Goal: Task Accomplishment & Management: Use online tool/utility

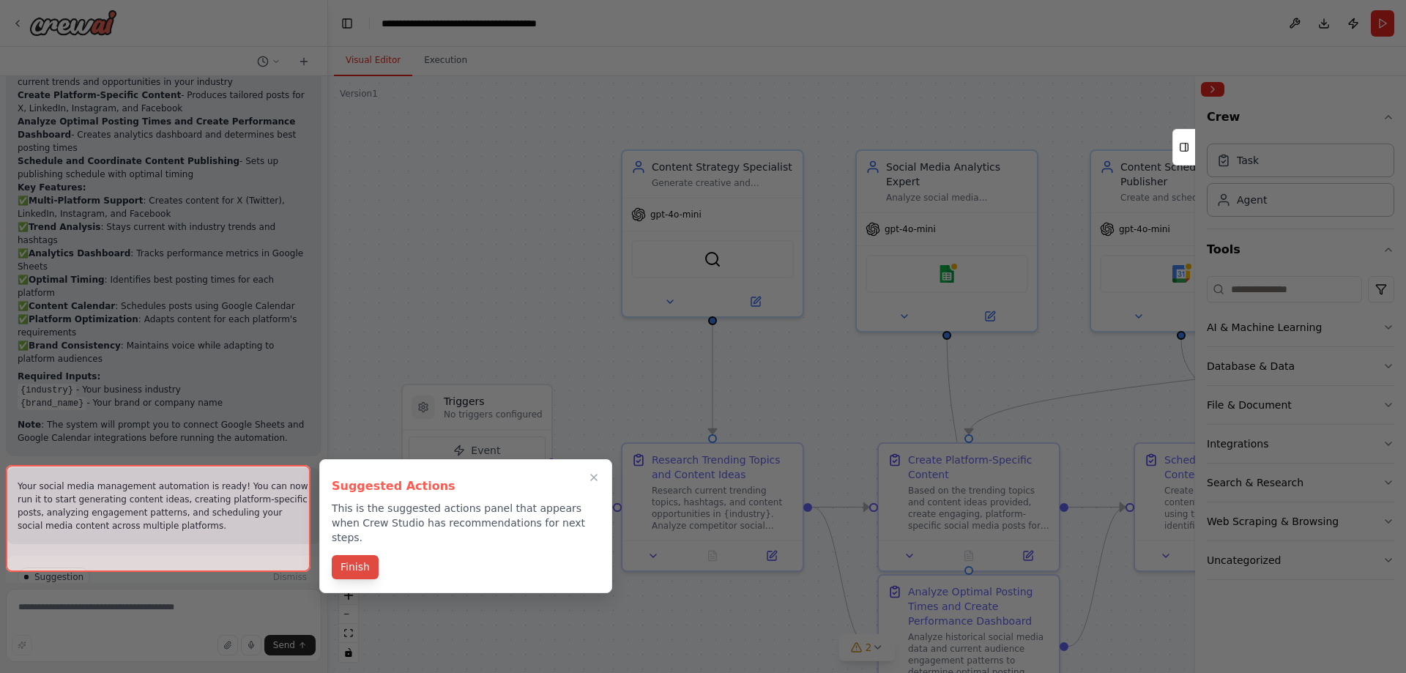
click at [353, 555] on button "Finish" at bounding box center [355, 567] width 47 height 24
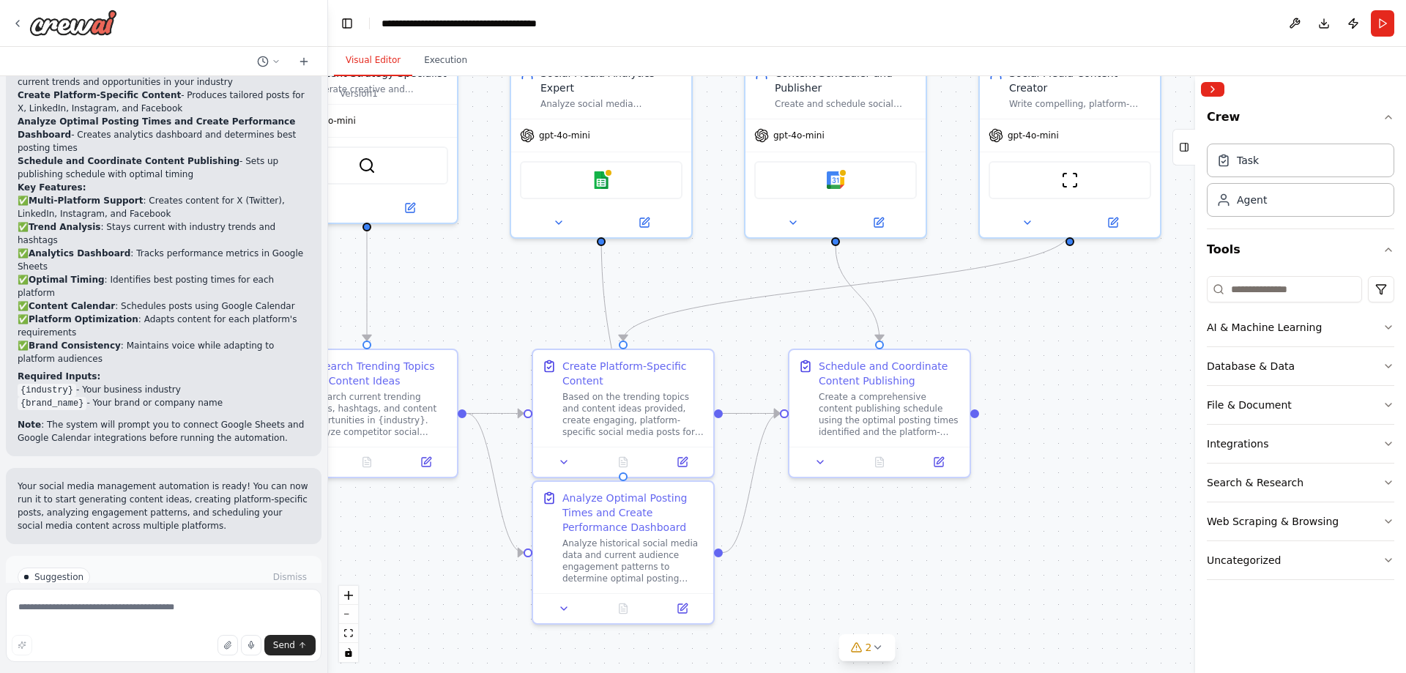
drag, startPoint x: 868, startPoint y: 403, endPoint x: 519, endPoint y: 357, distance: 351.6
click at [519, 355] on div ".deletable-edge-delete-btn { width: 20px; height: 20px; border: 0px solid #ffff…" at bounding box center [867, 374] width 1078 height 597
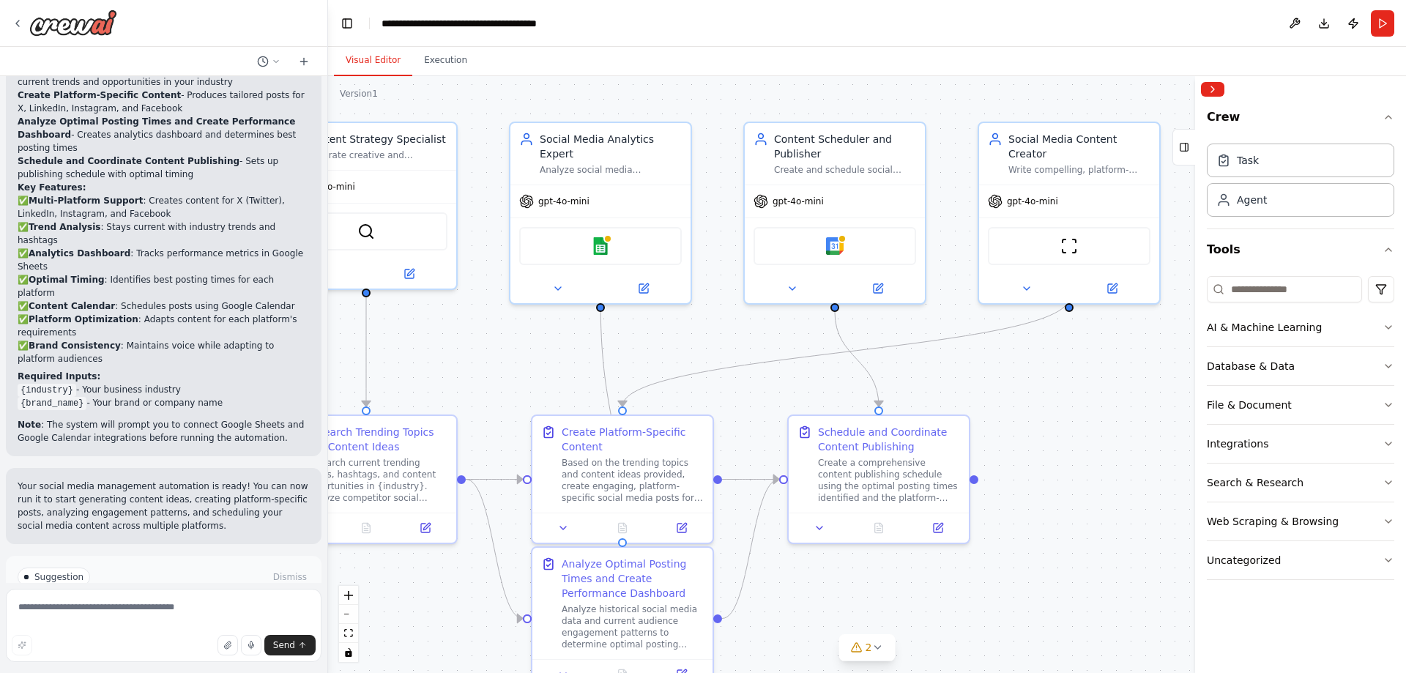
drag, startPoint x: 1063, startPoint y: 443, endPoint x: 1060, endPoint y: 429, distance: 14.2
click at [1060, 429] on div ".deletable-edge-delete-btn { width: 20px; height: 20px; border: 0px solid #ffff…" at bounding box center [867, 374] width 1078 height 597
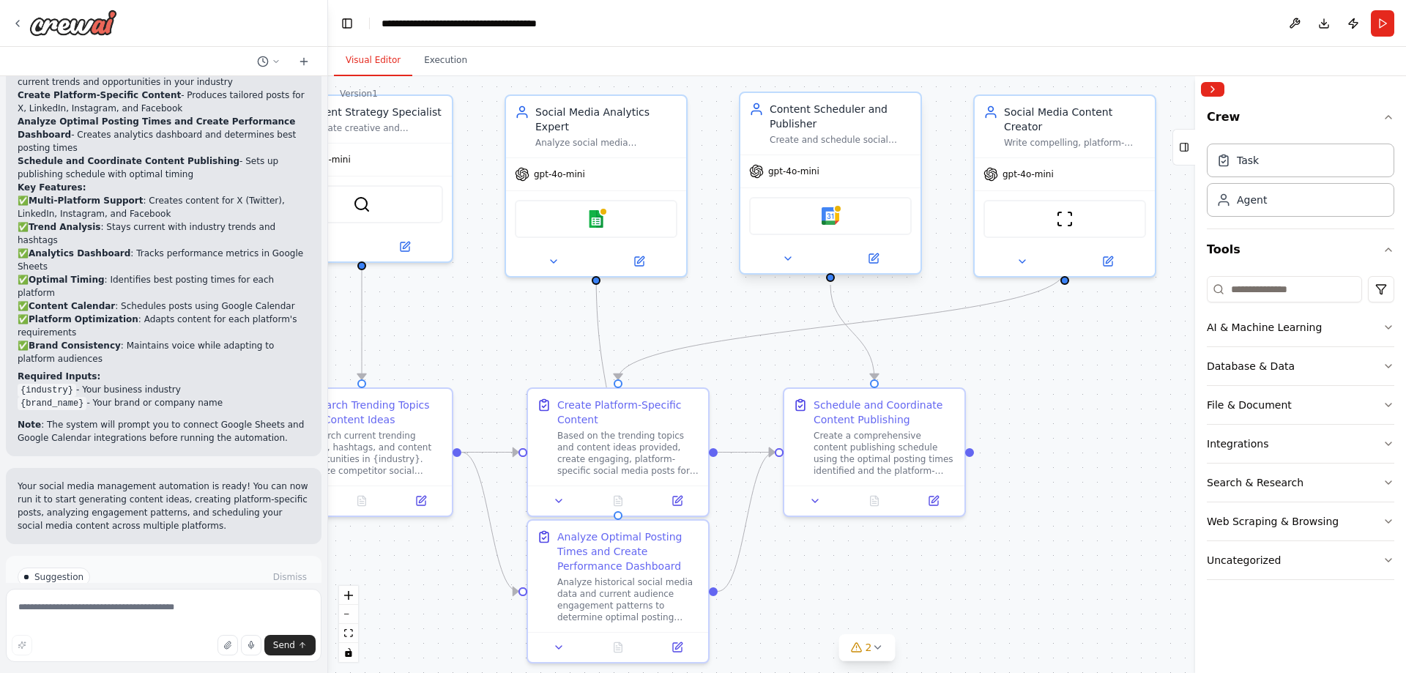
click at [781, 177] on div "gpt-4o-mini" at bounding box center [784, 171] width 70 height 15
drag, startPoint x: 1051, startPoint y: 550, endPoint x: 1109, endPoint y: 423, distance: 139.6
click at [1098, 430] on div ".deletable-edge-delete-btn { width: 20px; height: 20px; border: 0px solid #ffff…" at bounding box center [867, 374] width 1078 height 597
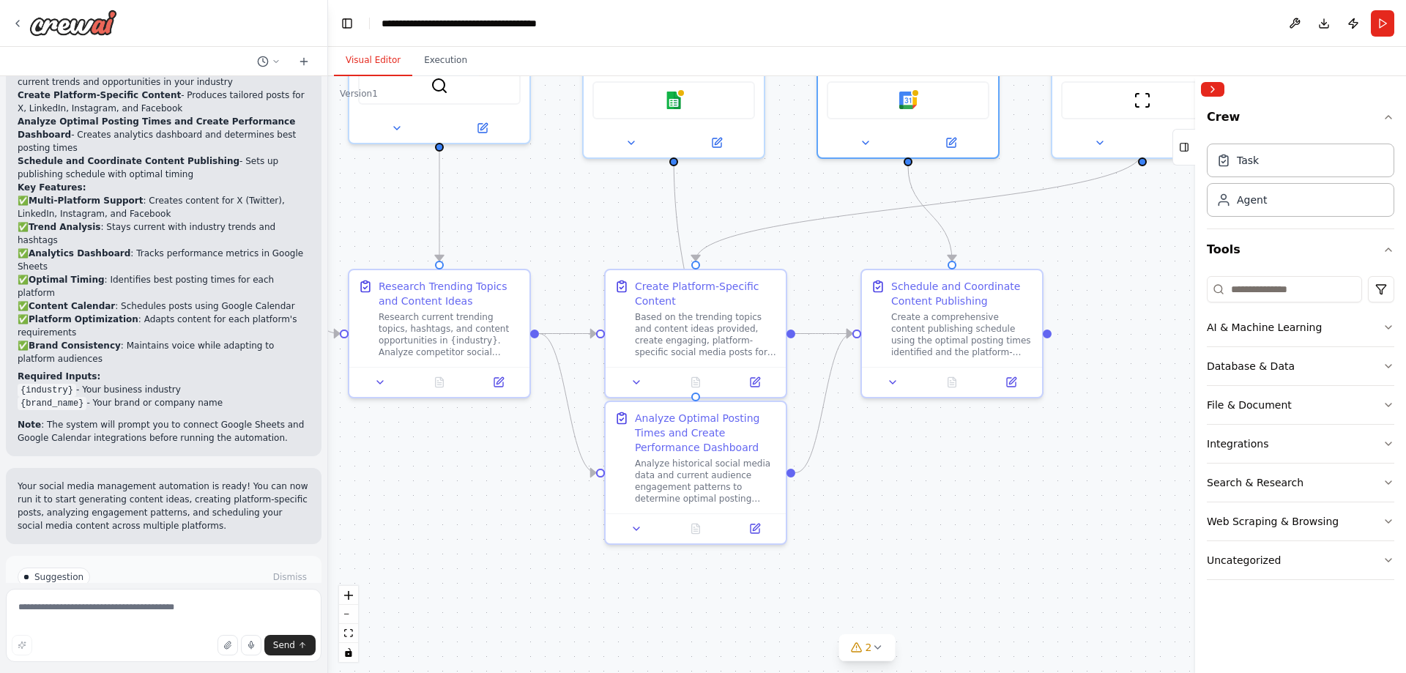
drag, startPoint x: 978, startPoint y: 523, endPoint x: 969, endPoint y: 521, distance: 9.1
click at [978, 524] on div ".deletable-edge-delete-btn { width: 20px; height: 20px; border: 0px solid #ffff…" at bounding box center [867, 374] width 1078 height 597
click at [1031, 556] on div ".deletable-edge-delete-btn { width: 20px; height: 20px; border: 0px solid #ffff…" at bounding box center [867, 374] width 1078 height 597
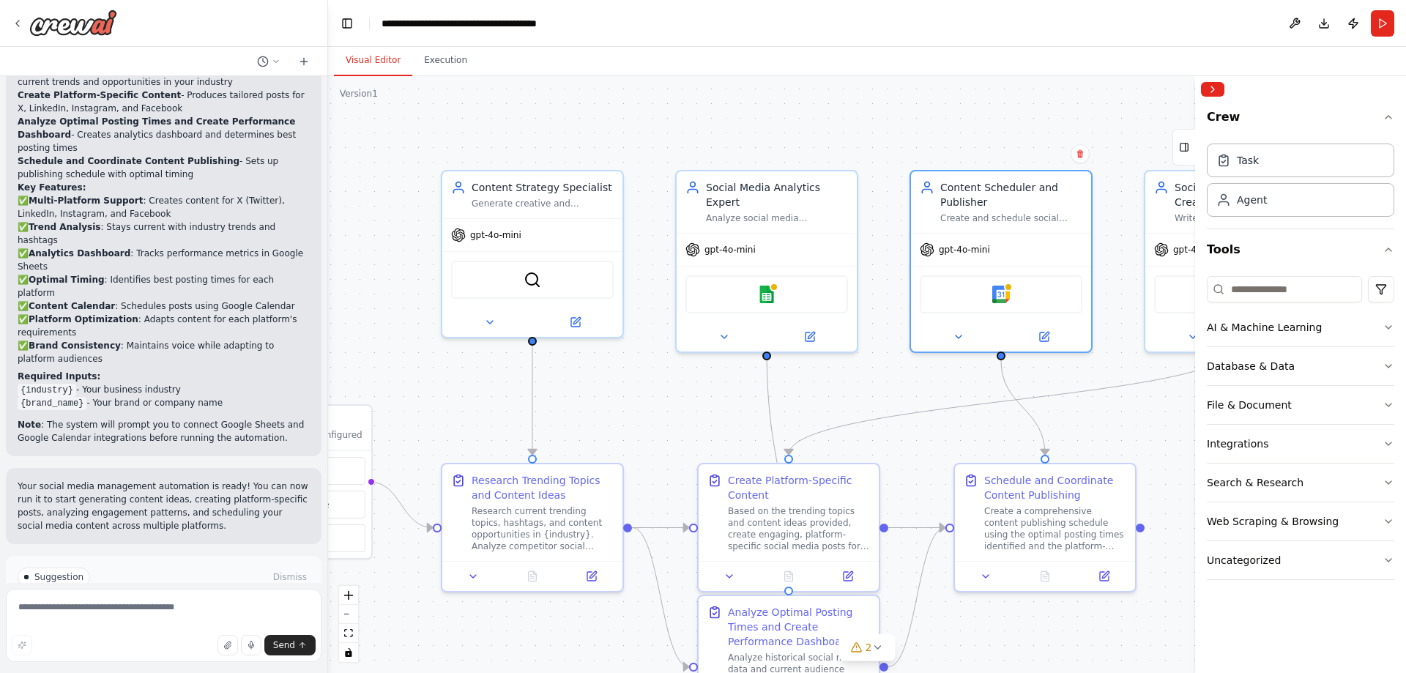
drag, startPoint x: 637, startPoint y: 298, endPoint x: 543, endPoint y: 378, distance: 123.7
click at [521, 386] on div ".deletable-edge-delete-btn { width: 20px; height: 20px; border: 0px solid #ffff…" at bounding box center [867, 374] width 1078 height 597
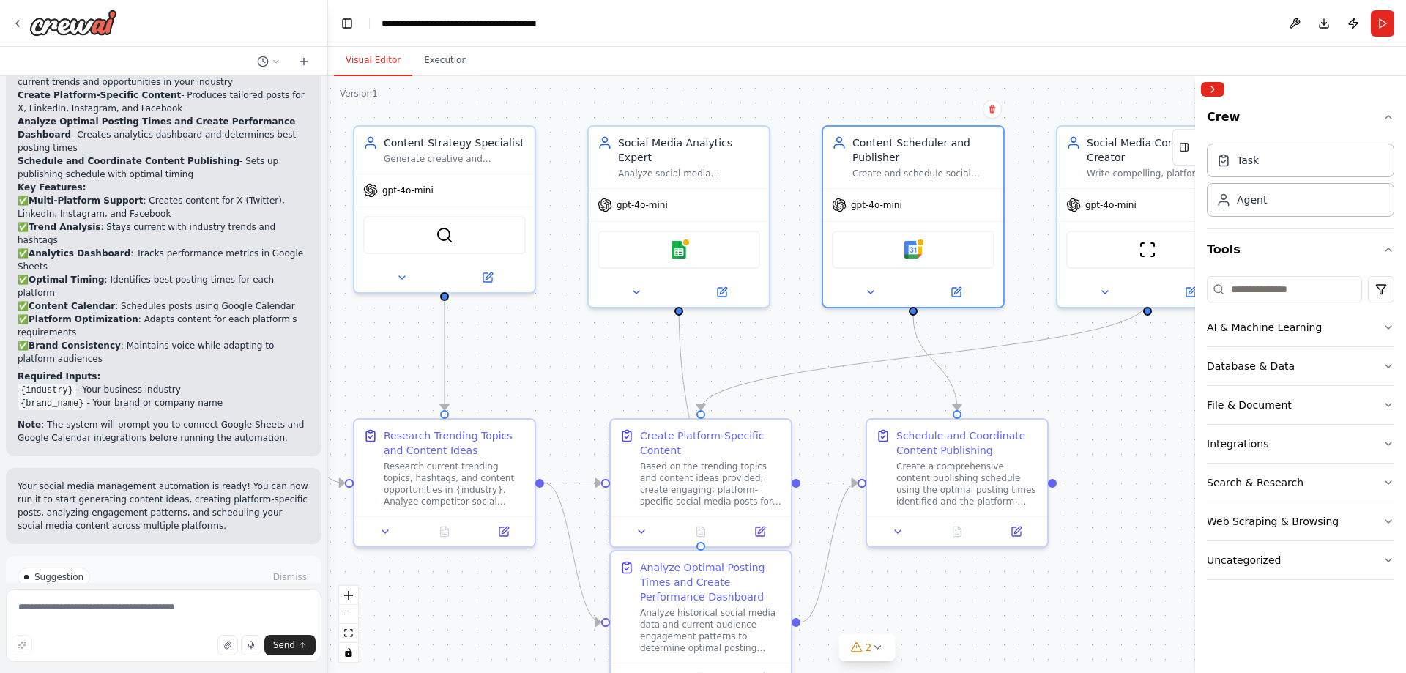
drag, startPoint x: 1149, startPoint y: 530, endPoint x: 1121, endPoint y: 358, distance: 174.3
click at [1121, 358] on div ".deletable-edge-delete-btn { width: 20px; height: 20px; border: 0px solid #ffff…" at bounding box center [867, 374] width 1078 height 597
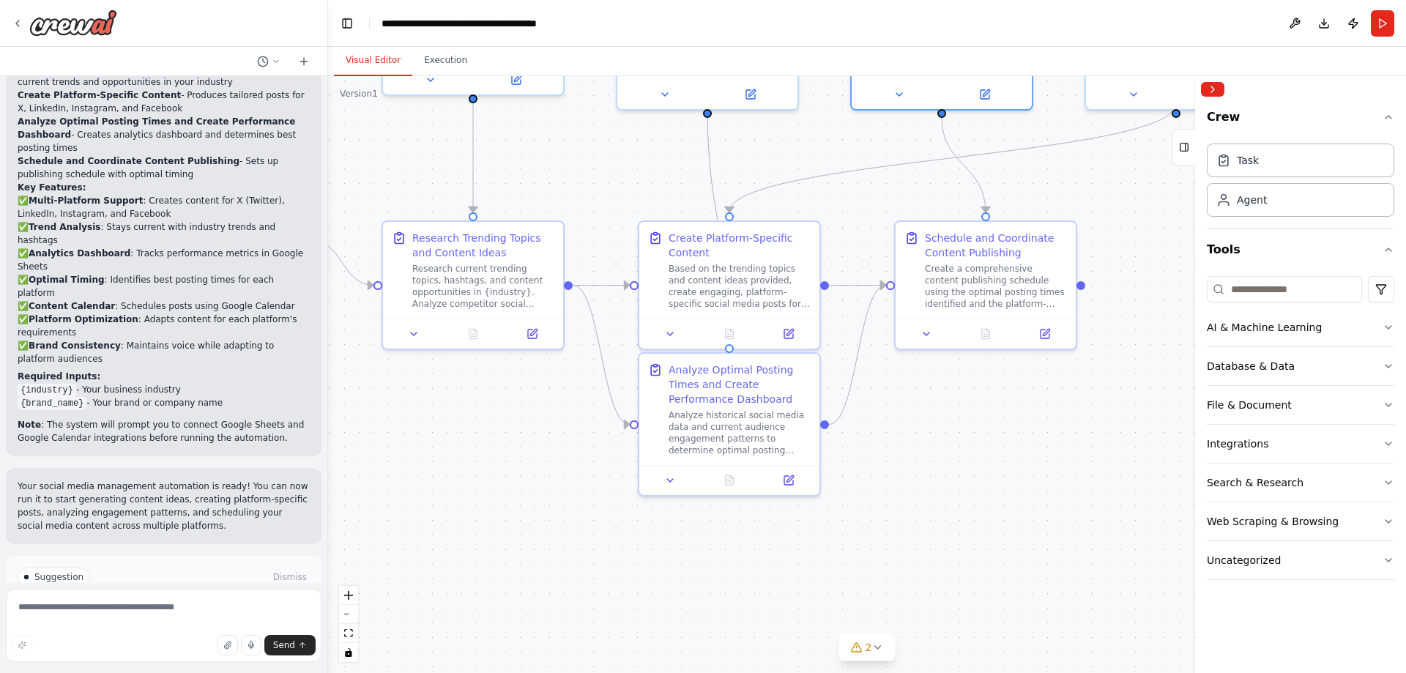
drag, startPoint x: 1059, startPoint y: 518, endPoint x: 1164, endPoint y: 425, distance: 141.1
click at [1088, 489] on div ".deletable-edge-delete-btn { width: 20px; height: 20px; border: 0px solid #ffff…" at bounding box center [867, 374] width 1078 height 597
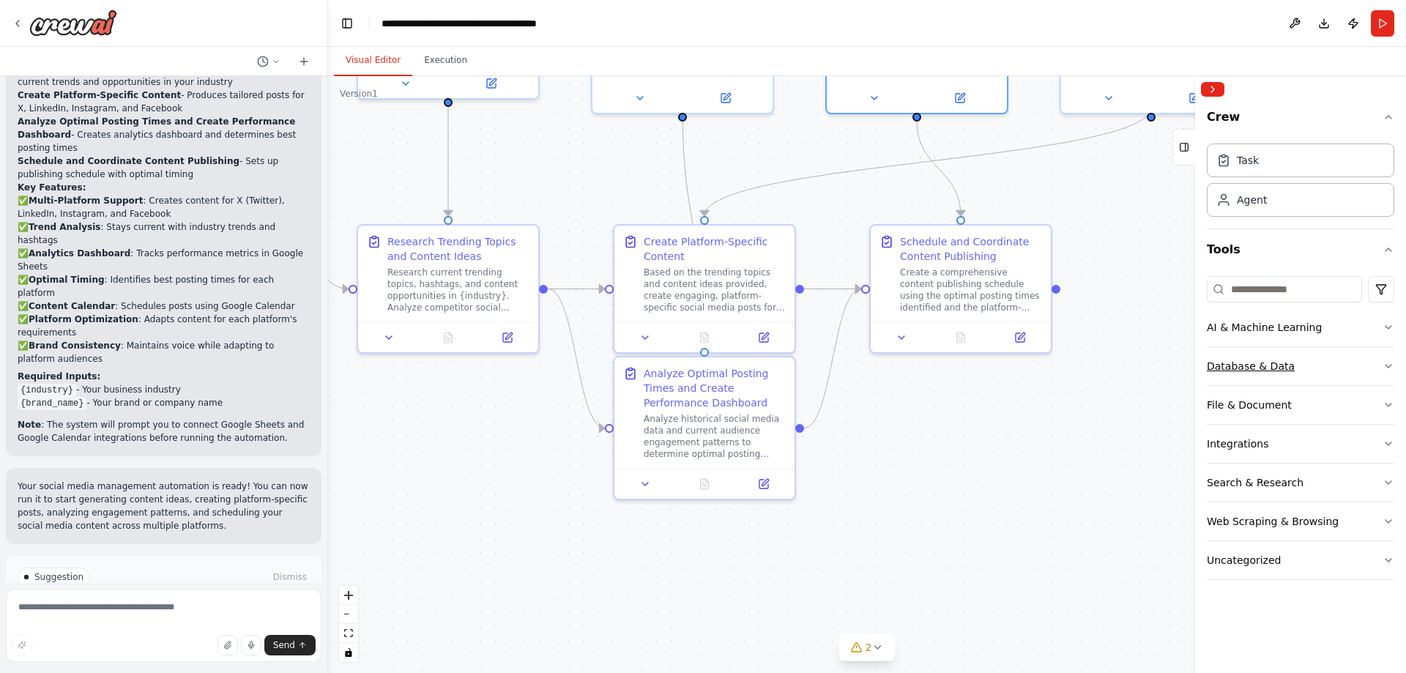
click at [1355, 370] on button "Database & Data" at bounding box center [1300, 366] width 187 height 38
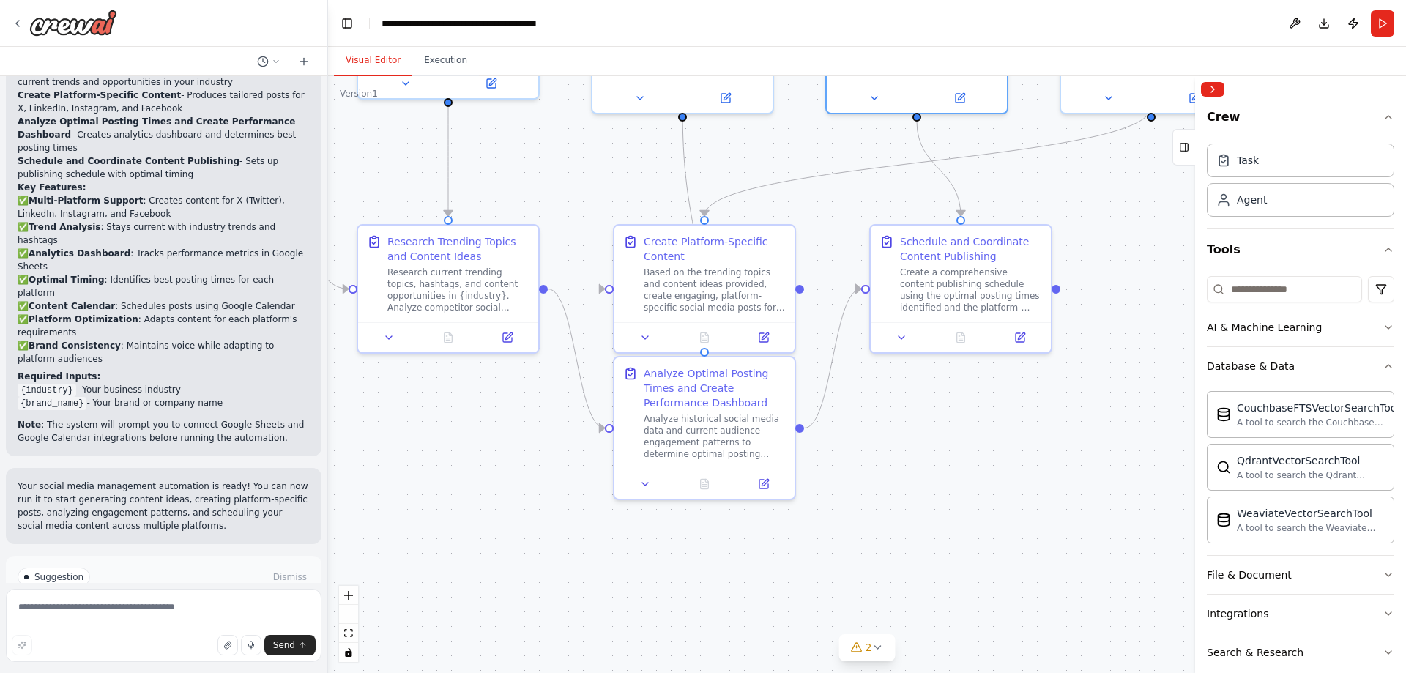
click at [1354, 368] on button "Database & Data" at bounding box center [1300, 366] width 187 height 38
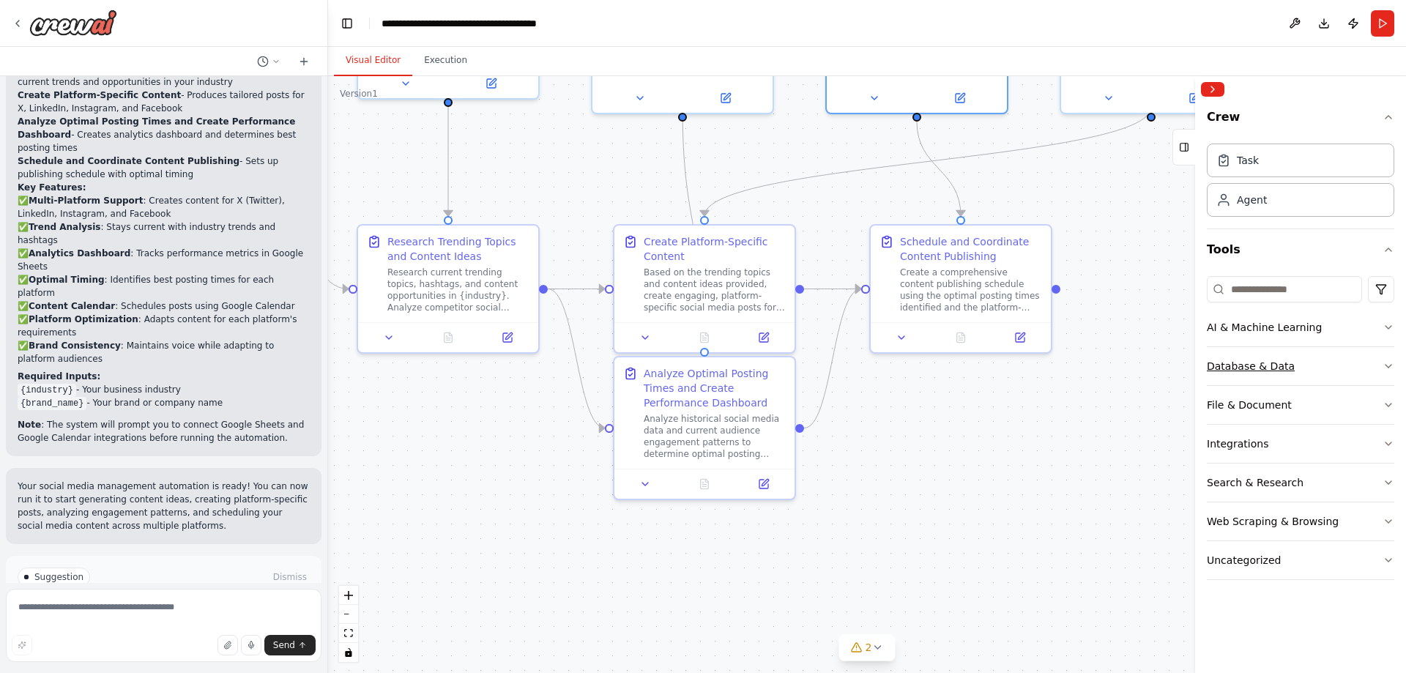
click at [1366, 363] on button "Database & Data" at bounding box center [1300, 366] width 187 height 38
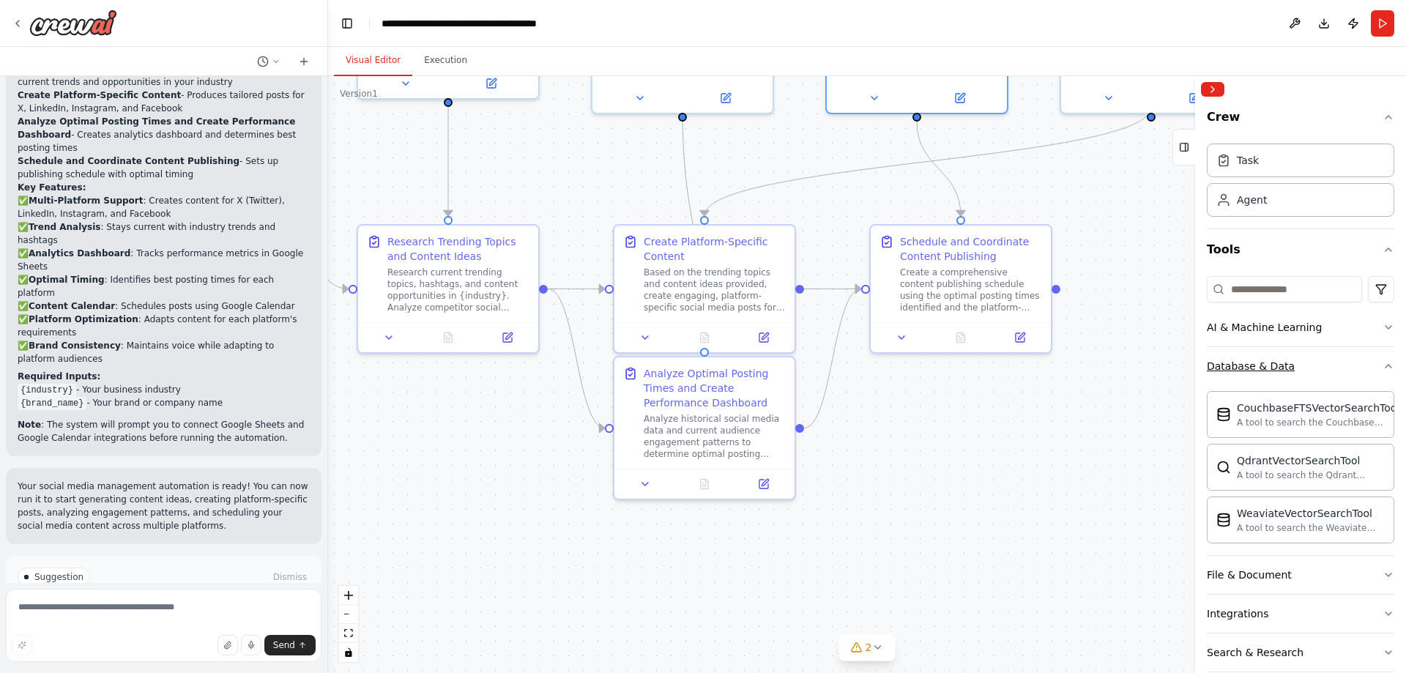
click at [1364, 355] on button "Database & Data" at bounding box center [1300, 366] width 187 height 38
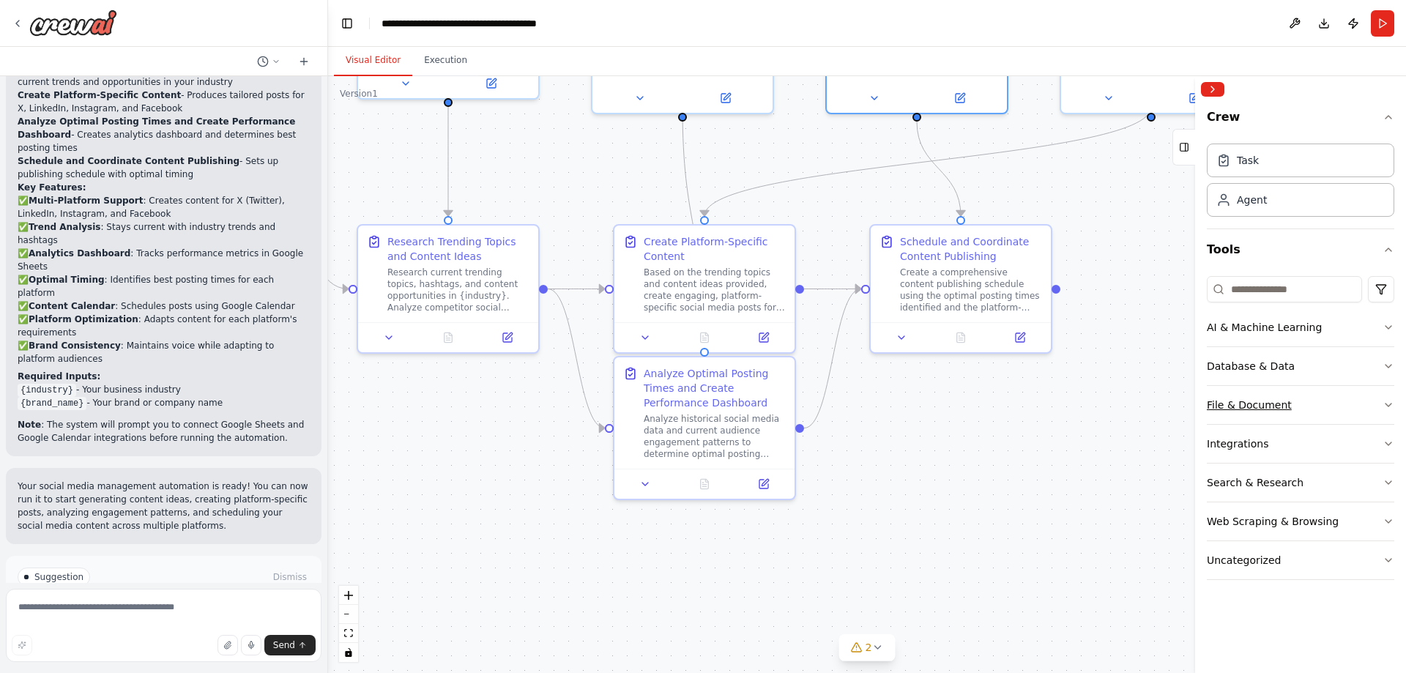
click at [1321, 402] on button "File & Document" at bounding box center [1300, 405] width 187 height 38
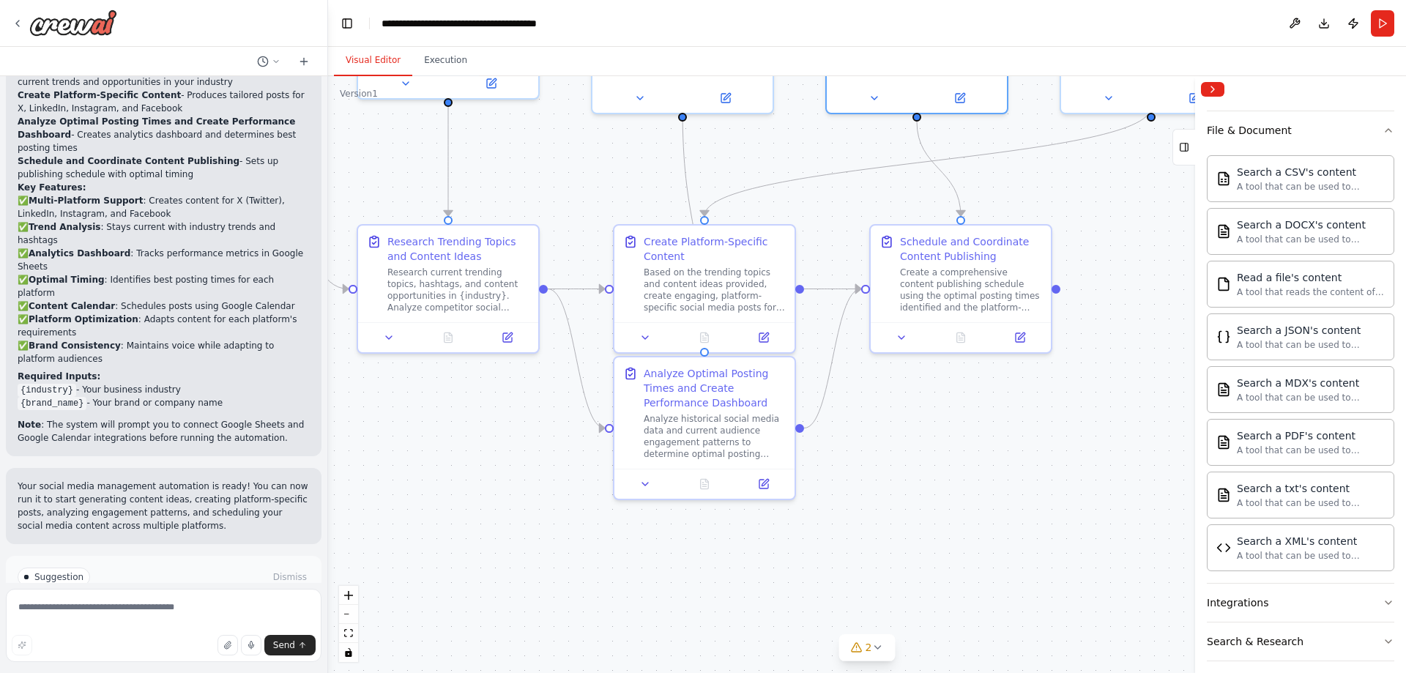
scroll to position [364, 0]
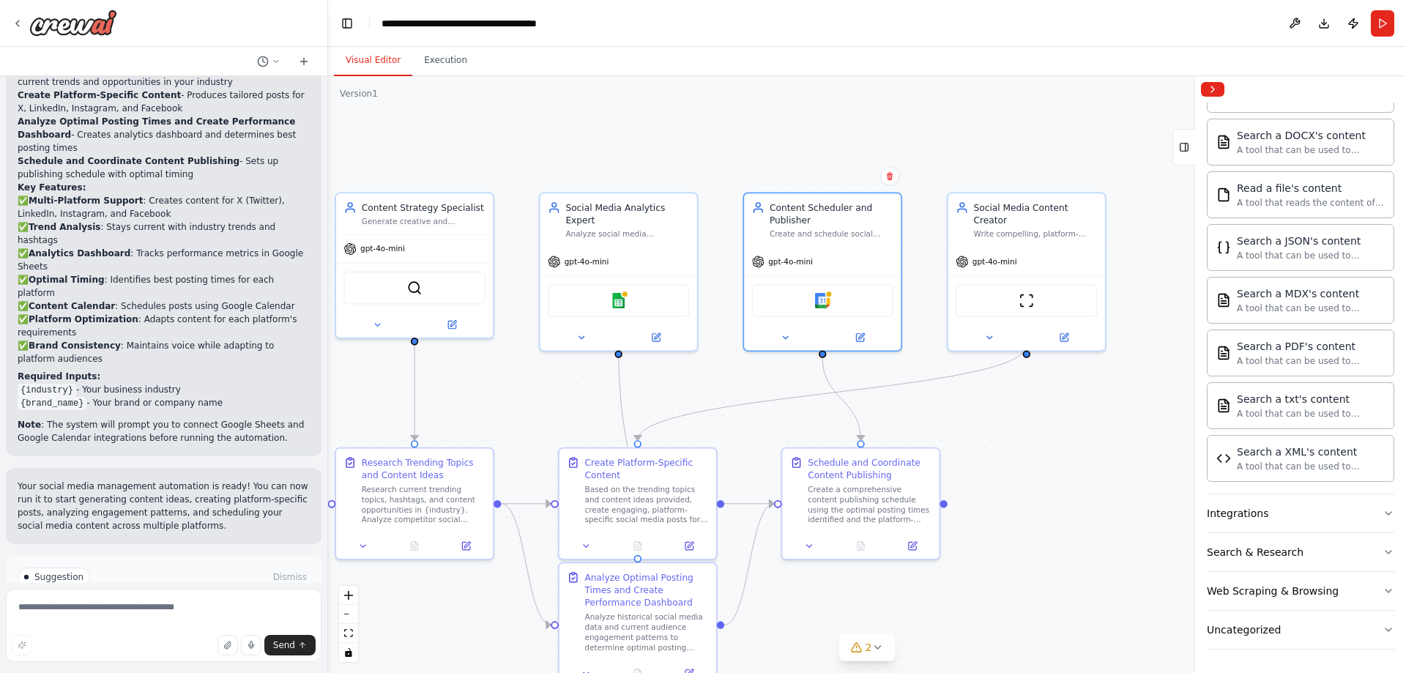
drag, startPoint x: 715, startPoint y: 235, endPoint x: 499, endPoint y: 429, distance: 290.4
click at [499, 428] on div ".deletable-edge-delete-btn { width: 20px; height: 20px; border: 0px solid #ffff…" at bounding box center [867, 374] width 1078 height 597
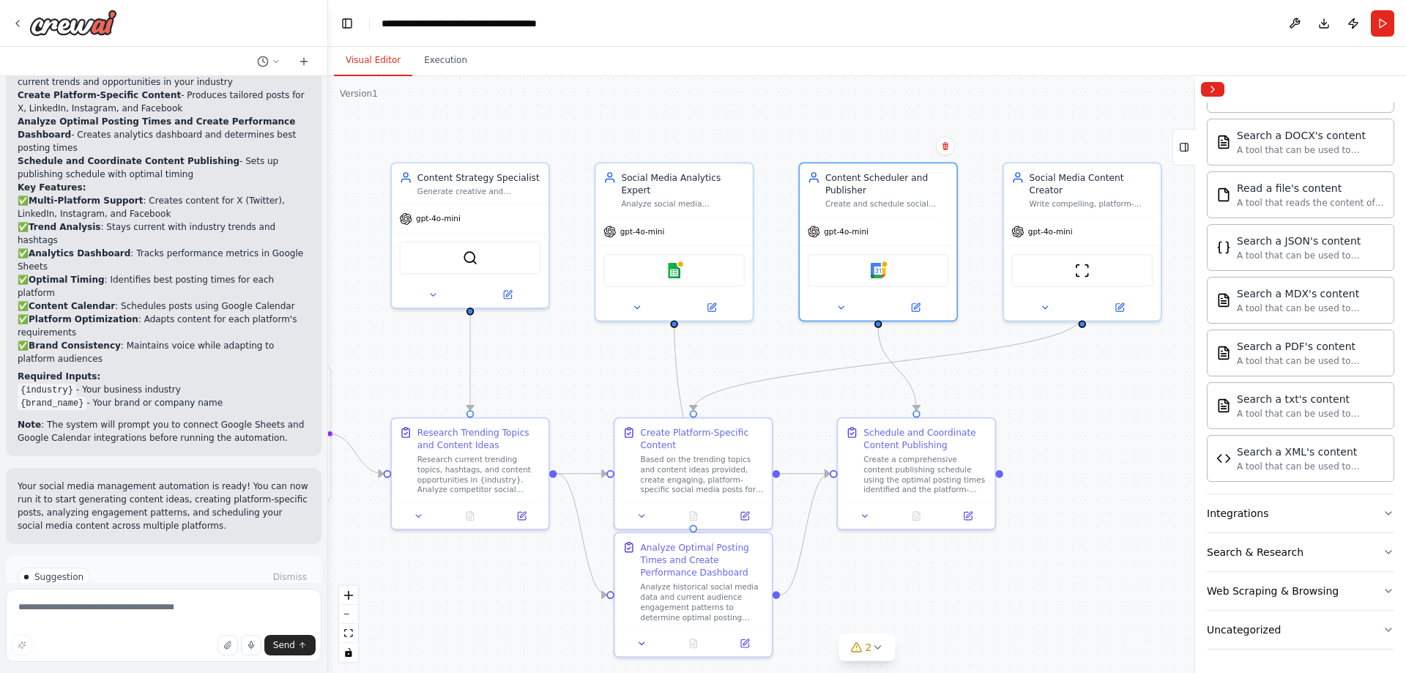
drag, startPoint x: 521, startPoint y: 155, endPoint x: 582, endPoint y: 72, distance: 102.7
click at [603, 85] on div ".deletable-edge-delete-btn { width: 20px; height: 20px; border: 0px solid #ffff…" at bounding box center [867, 374] width 1078 height 597
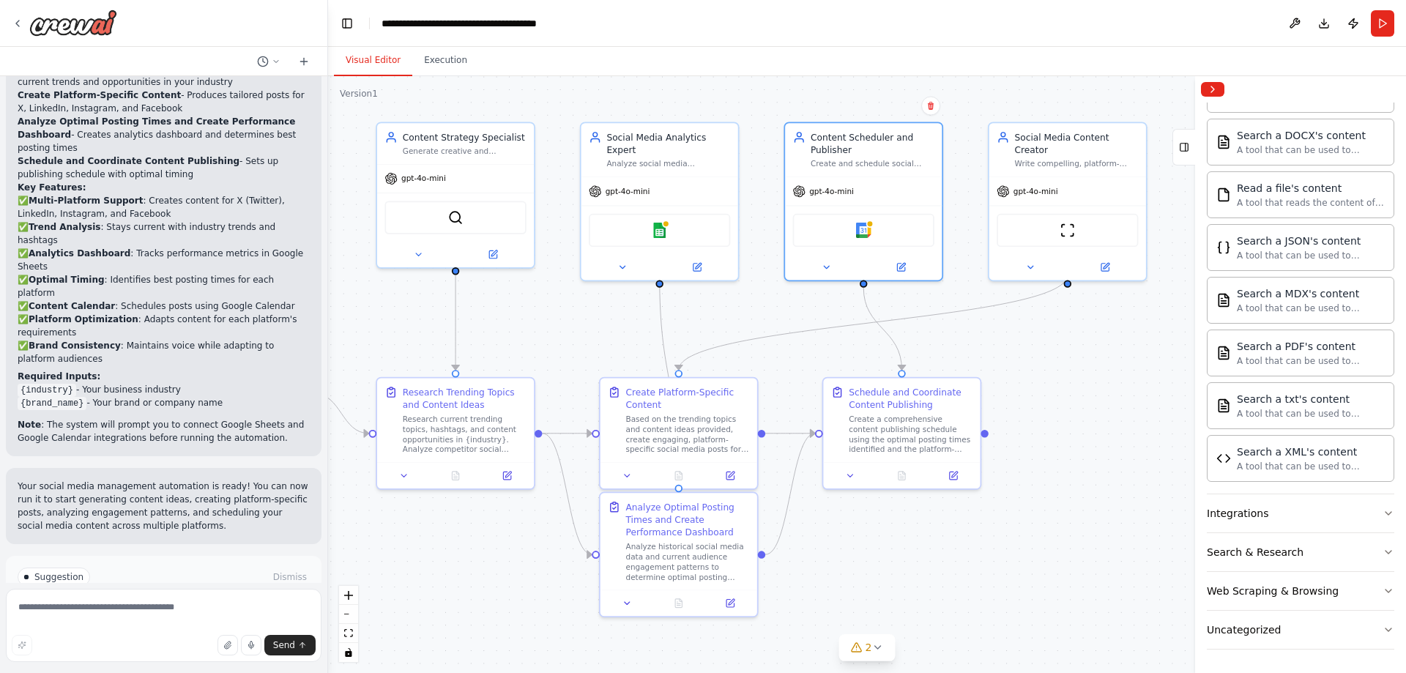
drag, startPoint x: 1057, startPoint y: 399, endPoint x: 1057, endPoint y: 383, distance: 16.1
click at [1057, 385] on div ".deletable-edge-delete-btn { width: 20px; height: 20px; border: 0px solid #ffff…" at bounding box center [867, 374] width 1078 height 597
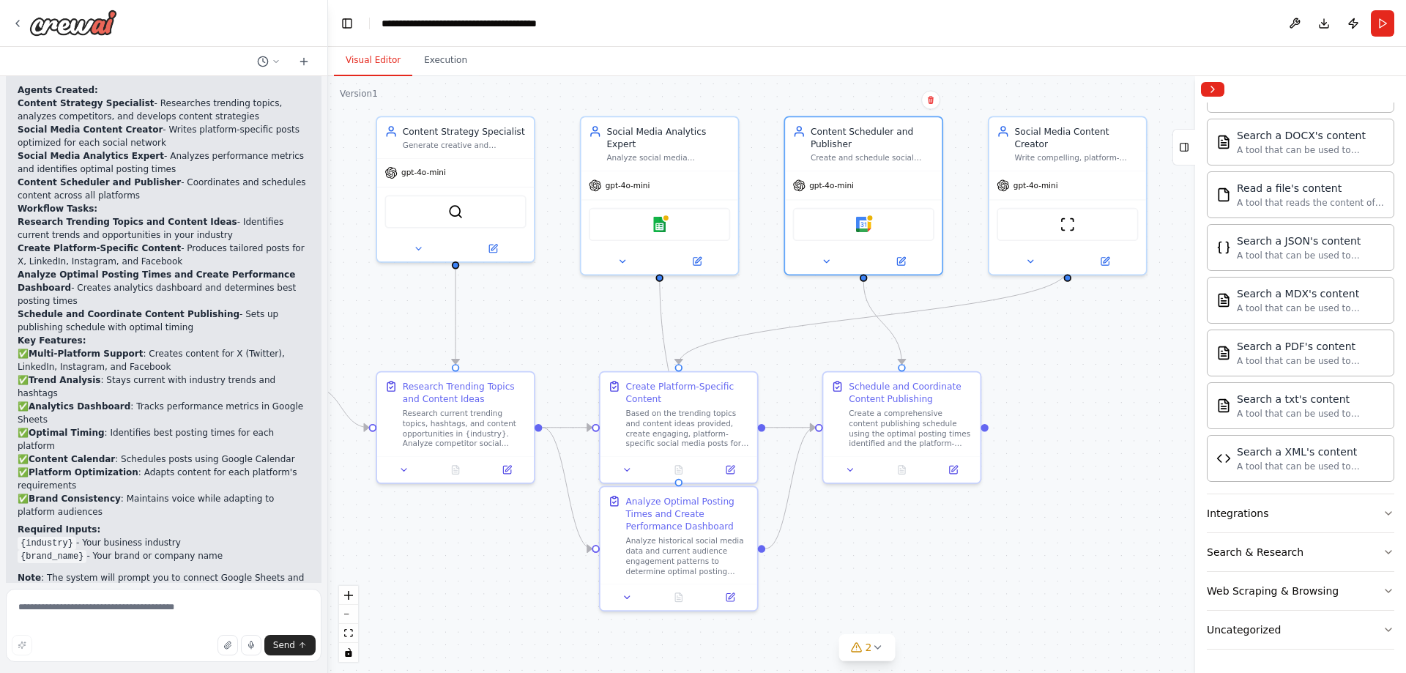
scroll to position [1391, 0]
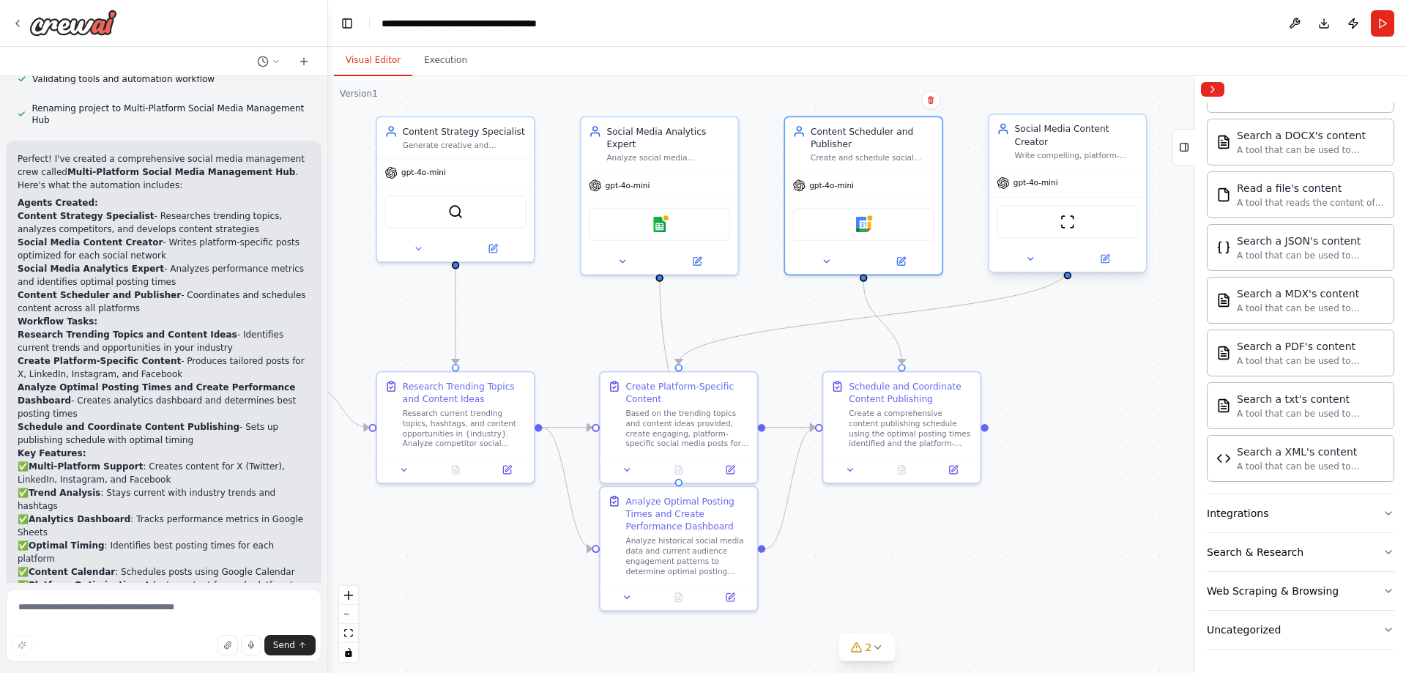
click at [1078, 150] on div "Write compelling, platform-specific social media posts, captions, and copy that…" at bounding box center [1077, 155] width 124 height 10
click at [1069, 215] on img at bounding box center [1067, 222] width 15 height 15
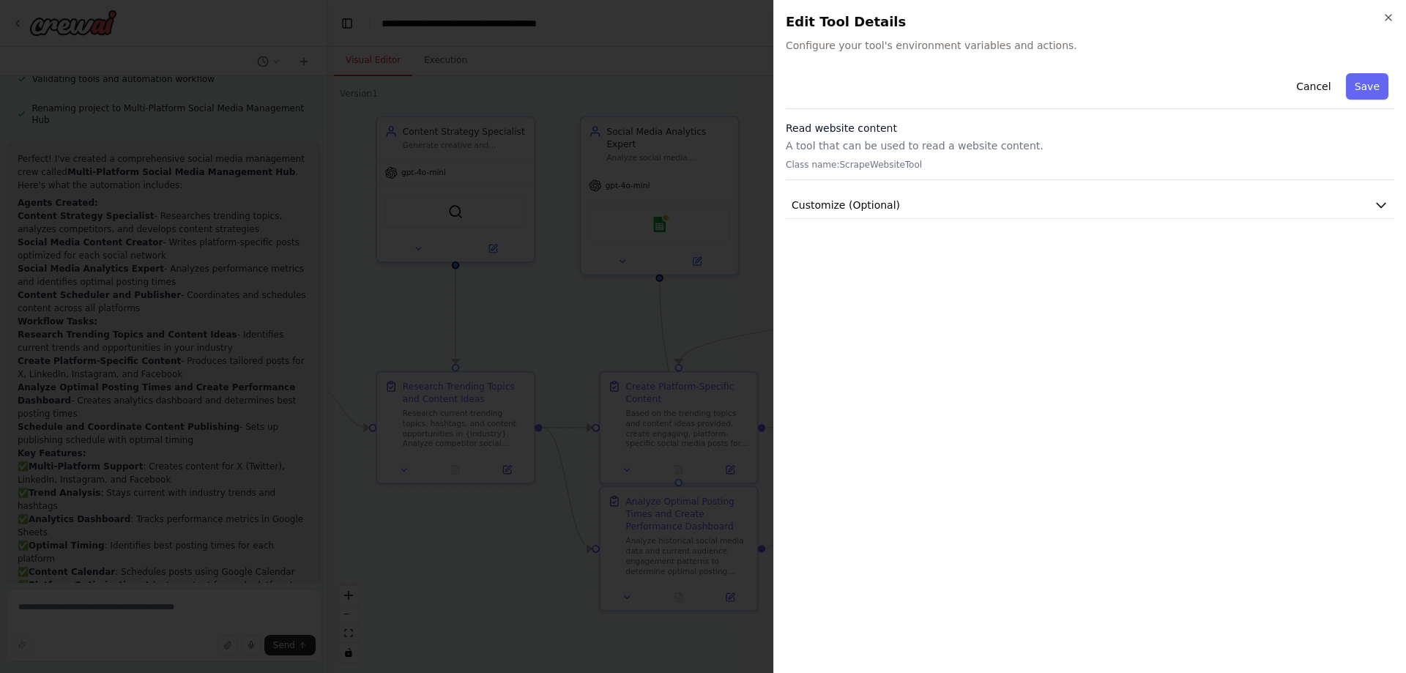
click at [953, 336] on div "Cancel Save Read website content A tool that can be used to read a website cont…" at bounding box center [1090, 364] width 608 height 594
click at [1390, 19] on icon "button" at bounding box center [1388, 18] width 6 height 6
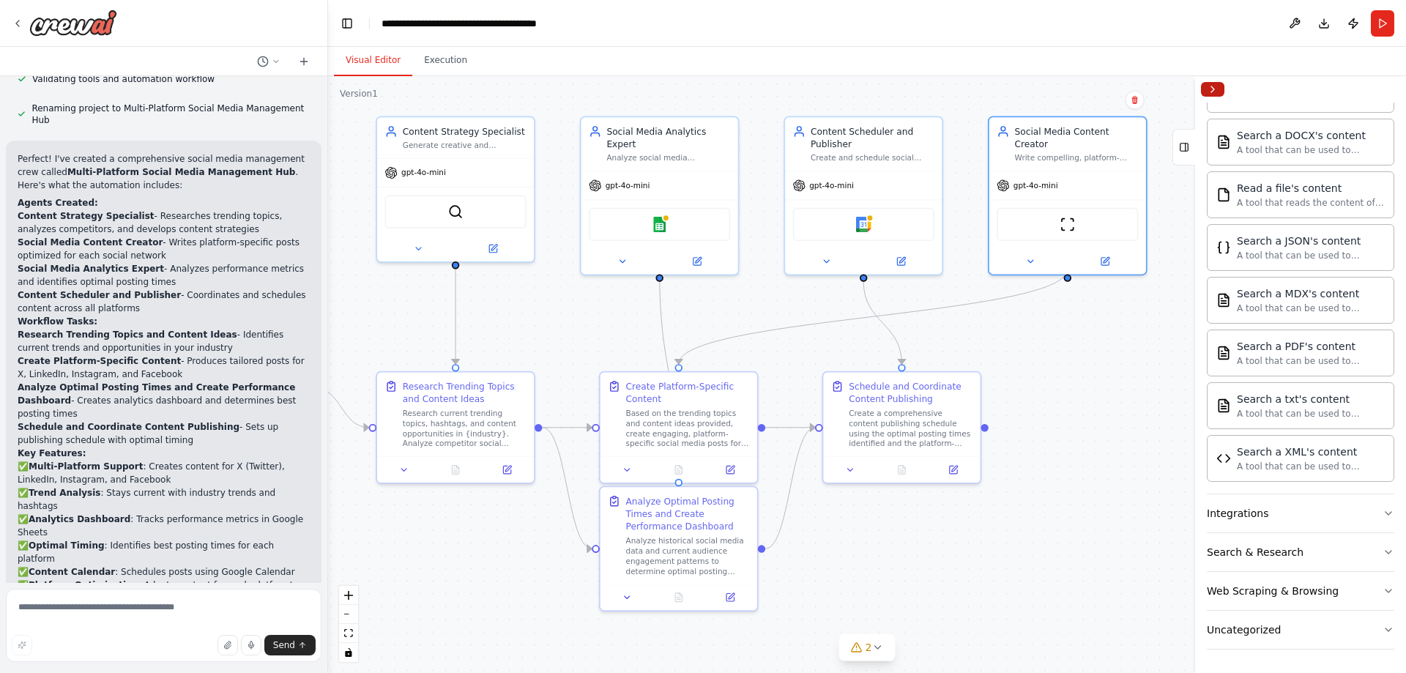
click at [1210, 90] on button "Collapse right sidebar" at bounding box center [1212, 89] width 23 height 15
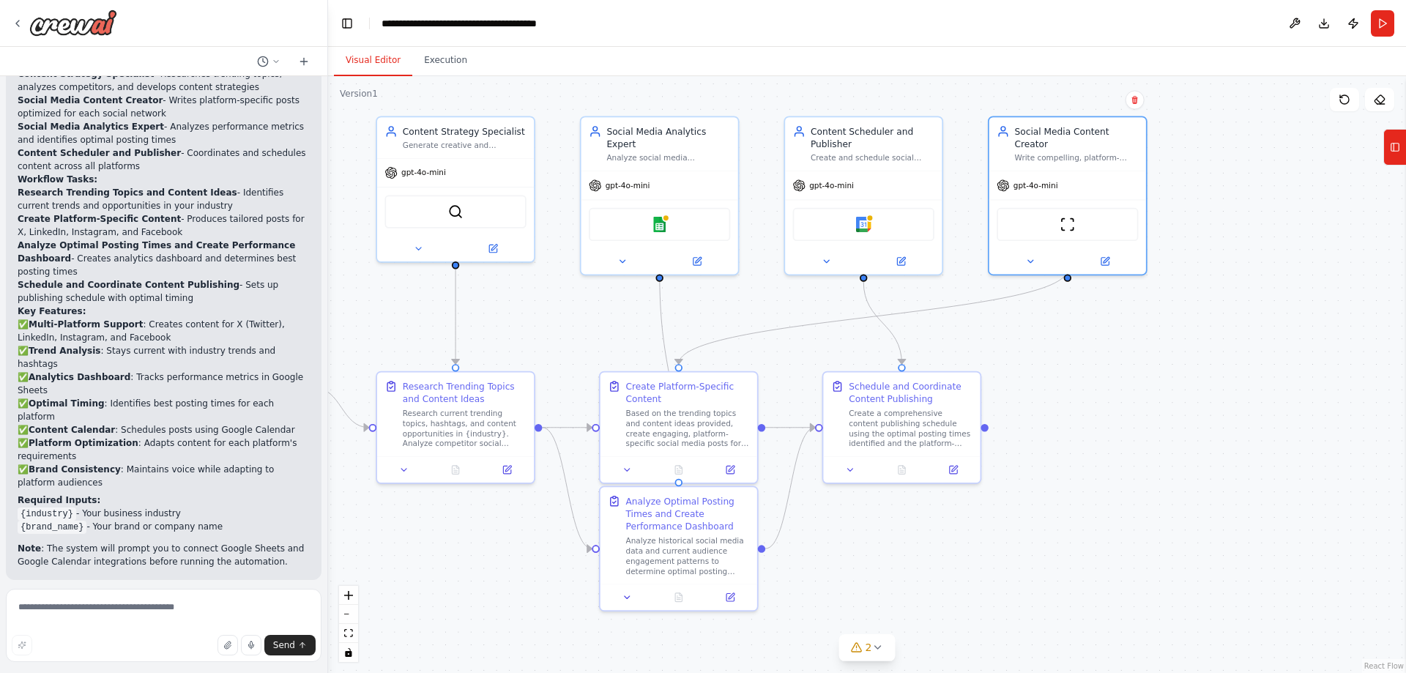
scroll to position [1657, 0]
